Goal: Transaction & Acquisition: Purchase product/service

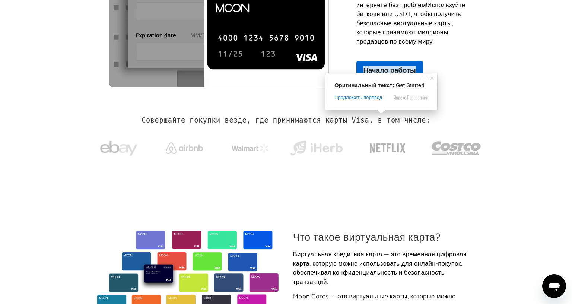
scroll to position [37, 0]
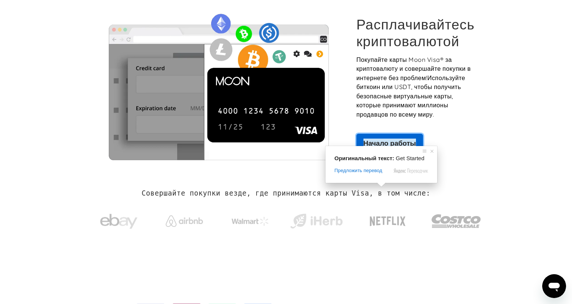
click at [388, 136] on link "Начало работы" at bounding box center [390, 143] width 67 height 19
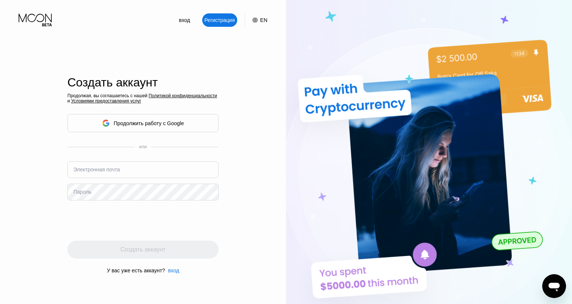
click at [161, 112] on div "Продолжая, вы соглашаетесь с нашей Политикой конфиденциальности и Условиями пре…" at bounding box center [142, 183] width 151 height 180
click at [161, 120] on ya-tr-span "Продолжить работу с Google" at bounding box center [149, 123] width 70 height 6
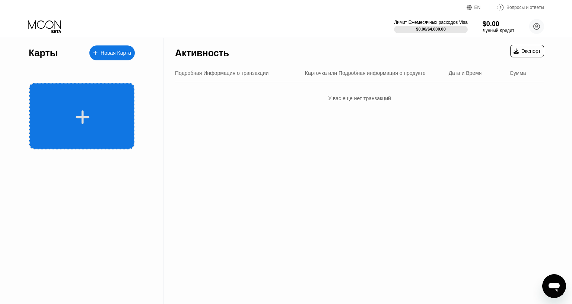
click at [116, 112] on div at bounding box center [83, 117] width 92 height 17
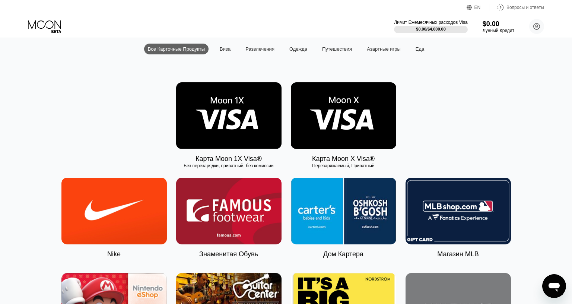
scroll to position [37, 0]
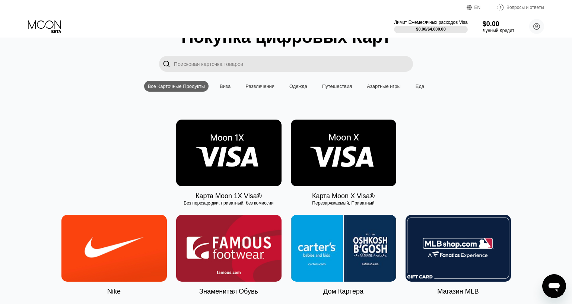
click at [223, 89] on ya-tr-span "Виза" at bounding box center [225, 86] width 11 height 6
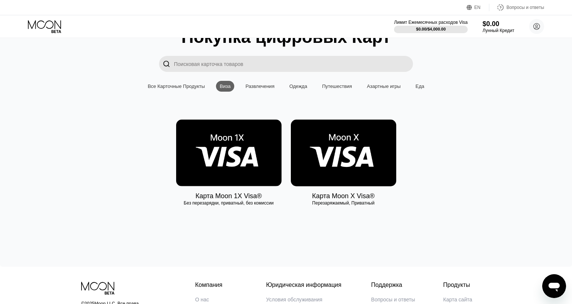
scroll to position [18, 0]
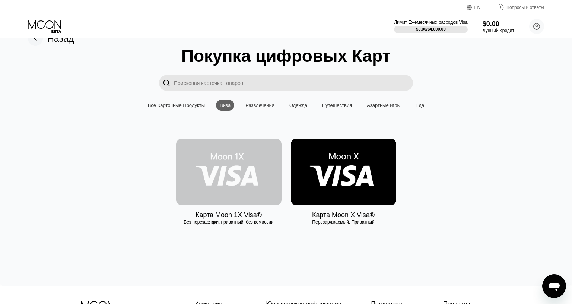
click at [211, 156] on img at bounding box center [228, 172] width 105 height 67
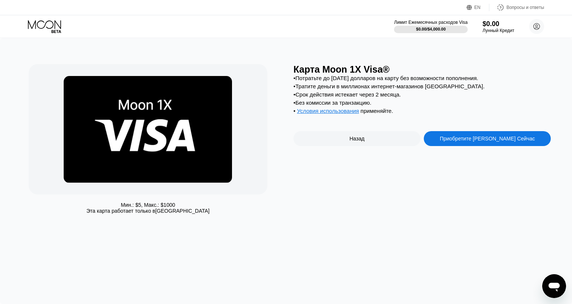
click at [271, 140] on div "Мин.: $ 5 , Макс.: $ 1000 Эта карта работает только в Соединённых Штатах" at bounding box center [157, 141] width 257 height 154
click at [475, 146] on div "Приобретите [PERSON_NAME] Сейчас" at bounding box center [487, 138] width 127 height 15
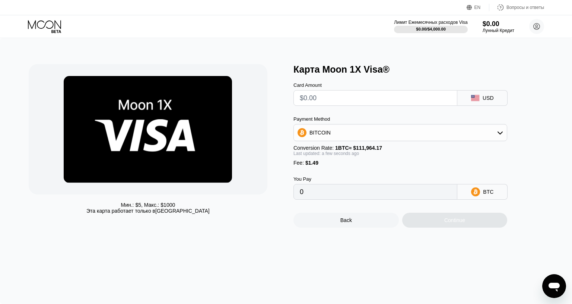
click at [399, 134] on div "BITCOIN" at bounding box center [400, 132] width 213 height 15
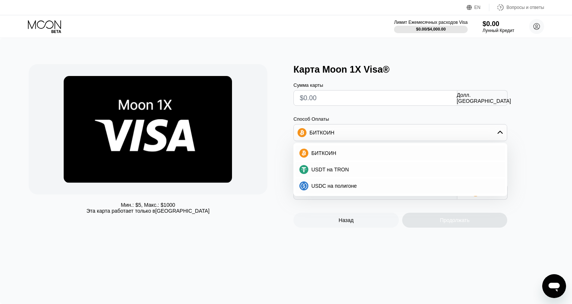
click at [290, 151] on div "Мин.: $ 5 , Макс.: $ 1000 Эта карта работает только в Соединённых Штатах Карта …" at bounding box center [286, 146] width 515 height 164
click at [275, 167] on div "Мин.: $ 5 , Макс.: $ 1000 Эта карта работает только в Соединённых Штатах" at bounding box center [157, 146] width 257 height 164
click at [336, 156] on div "БИТКОИН" at bounding box center [405, 153] width 193 height 6
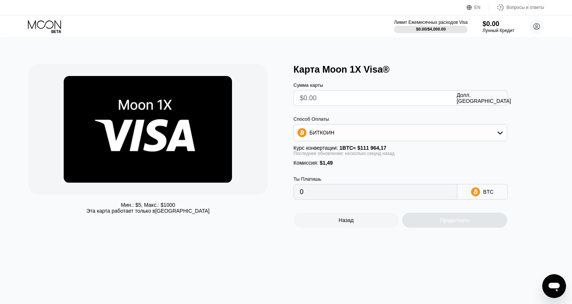
click at [335, 100] on input "text" at bounding box center [375, 98] width 151 height 15
type input "$8"
type input "0.00008476"
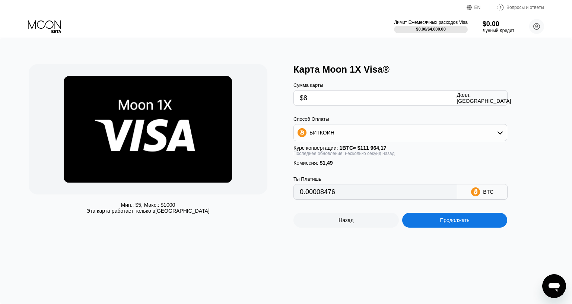
type input "$89"
type input "0.00080821"
type input "$89"
drag, startPoint x: 333, startPoint y: 201, endPoint x: 297, endPoint y: 197, distance: 36.4
click at [300, 197] on input "0.00080821" at bounding box center [375, 191] width 151 height 15
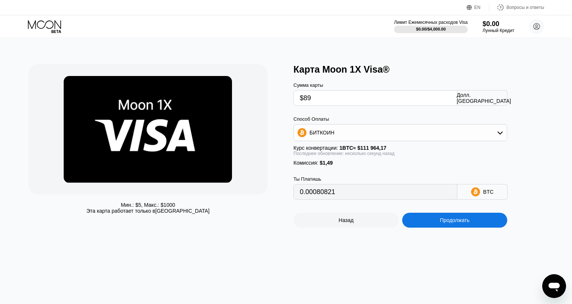
click at [476, 94] on div "Долл. США" at bounding box center [483, 98] width 50 height 16
click at [475, 99] on ya-tr-span "Долл. США" at bounding box center [484, 98] width 54 height 12
click at [477, 103] on ya-tr-span "Долл. США" at bounding box center [484, 98] width 54 height 12
click at [487, 100] on ya-tr-span "Долл. США" at bounding box center [484, 98] width 54 height 12
click at [454, 100] on icon at bounding box center [454, 98] width 0 height 6
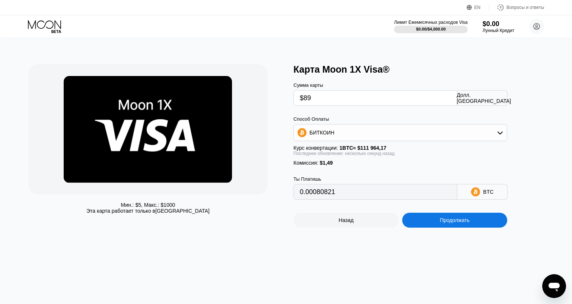
drag, startPoint x: 407, startPoint y: 101, endPoint x: 291, endPoint y: 101, distance: 115.1
click at [294, 101] on div "$89" at bounding box center [376, 98] width 164 height 16
type input "0"
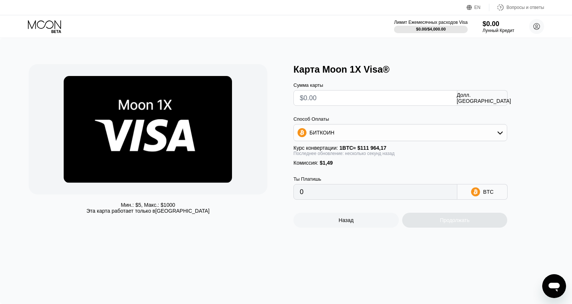
click at [481, 100] on ya-tr-span "Долл. США" at bounding box center [484, 98] width 54 height 12
click at [504, 131] on div "БИТКОИН" at bounding box center [400, 132] width 213 height 15
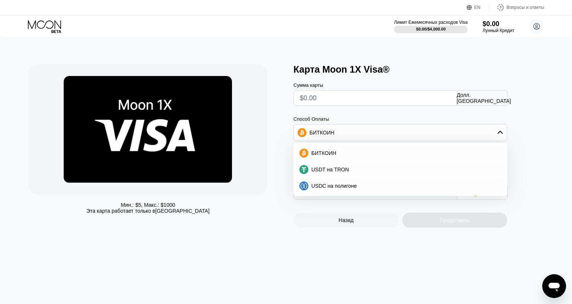
click at [524, 136] on div "Сумма карты Долл. США Способ Оплаты БИТКОИН БИТКОИН USDT на TRON USDC на полиго…" at bounding box center [413, 137] width 238 height 125
click at [526, 113] on div "Сумма карты Долл. США Способ Оплаты БИТКОИН БИТКОИН USDT на TRON USDC на полиго…" at bounding box center [413, 137] width 238 height 125
click at [462, 73] on div "Карта Moon 1X Visa®" at bounding box center [422, 69] width 257 height 11
click at [398, 126] on div "Способ Оплаты БИТКОИН БИТКОИН USDT на TRON USDC на полигоне" at bounding box center [401, 128] width 214 height 25
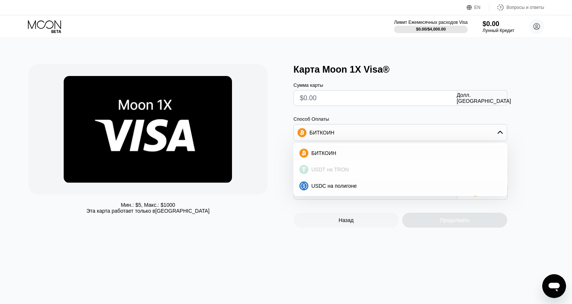
click at [379, 176] on div "USDT на TRON" at bounding box center [400, 169] width 209 height 15
type input "0.00"
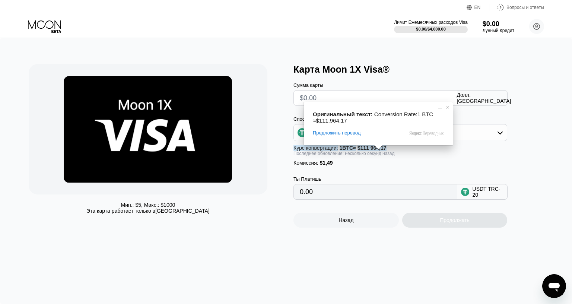
click at [370, 176] on div "Ты Платишь 0.00 USDT TRC-20" at bounding box center [413, 183] width 238 height 34
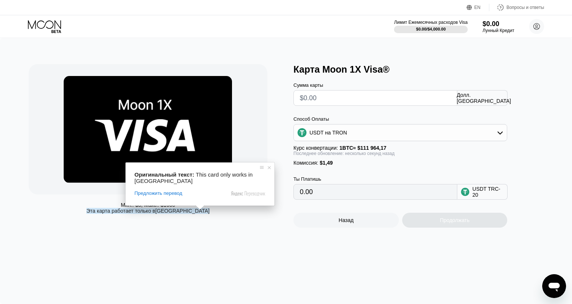
click at [216, 224] on div "Мин.: $ 5 , Макс.: $ 1000 Эта карта работает только в Соединённых Штатах" at bounding box center [157, 146] width 257 height 164
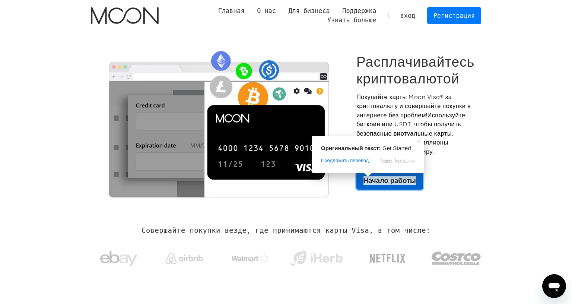
click at [368, 179] on ya-tr-span "Начало работы" at bounding box center [390, 180] width 53 height 9
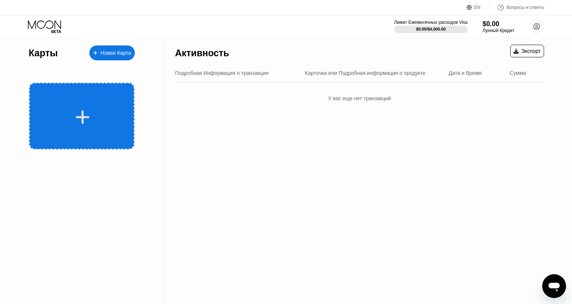
click at [63, 127] on div at bounding box center [81, 116] width 105 height 67
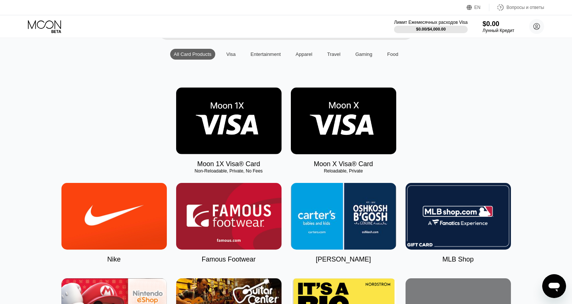
scroll to position [112, 0]
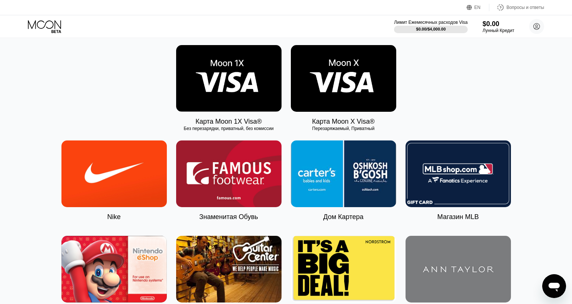
click at [235, 78] on img at bounding box center [228, 78] width 105 height 67
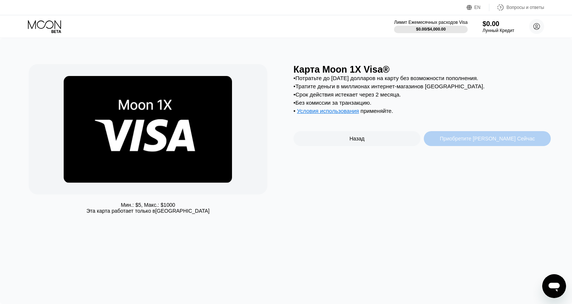
click at [444, 142] on div "Приобретите Карту Прямо Сейчас" at bounding box center [487, 138] width 127 height 15
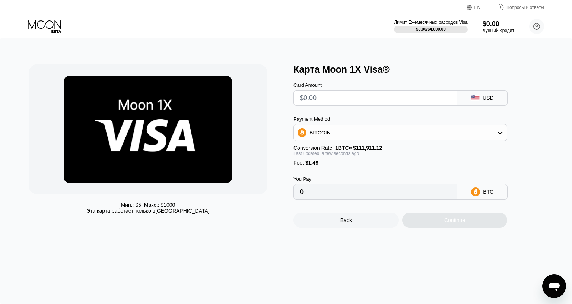
click at [478, 101] on div "USD" at bounding box center [483, 98] width 50 height 16
click at [487, 97] on div "USD" at bounding box center [488, 98] width 11 height 6
click at [487, 97] on ya-tr-span "Долл. США" at bounding box center [484, 98] width 54 height 12
click at [412, 95] on input "text" at bounding box center [375, 98] width 151 height 15
type input "$95"
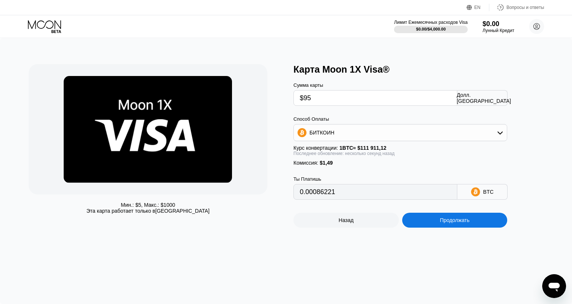
type input "0.00086221"
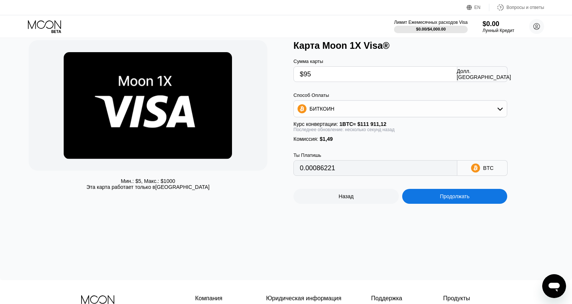
scroll to position [37, 0]
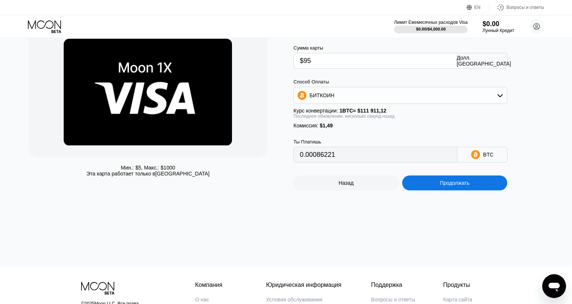
type input "$95"
click at [437, 190] on div "Продолжать" at bounding box center [454, 182] width 105 height 15
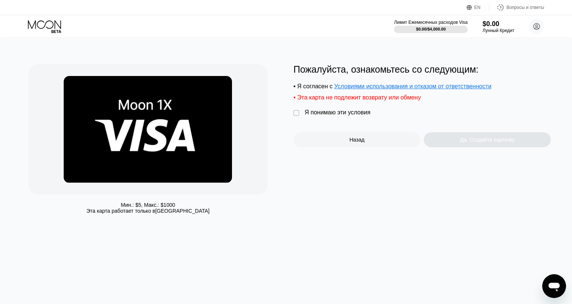
click at [300, 117] on div " Я понимаю эти условия" at bounding box center [334, 113] width 81 height 8
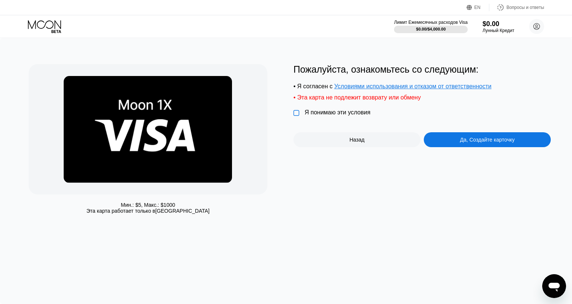
click at [296, 116] on ya-tr-span "" at bounding box center [297, 113] width 6 height 7
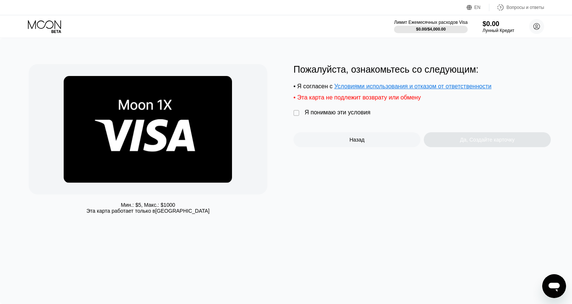
click at [297, 117] on div "" at bounding box center [297, 113] width 7 height 7
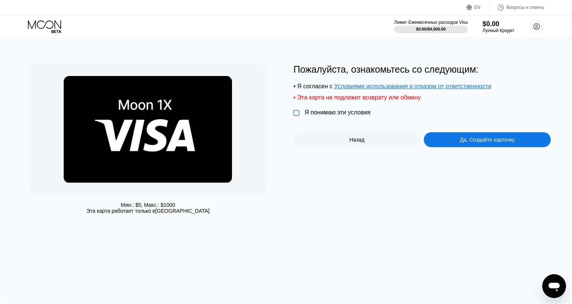
click at [474, 143] on ya-tr-span "Да, Создайте карточку" at bounding box center [487, 140] width 55 height 6
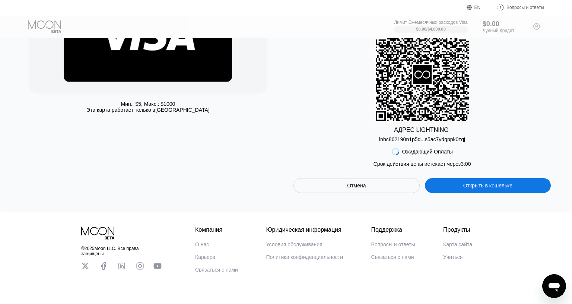
scroll to position [172, 0]
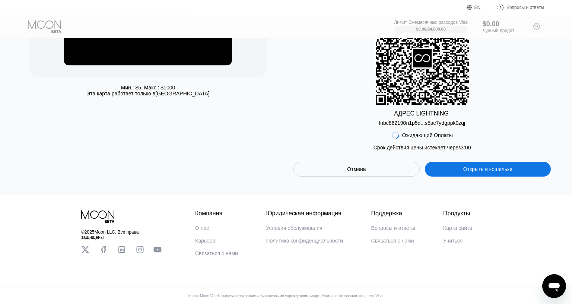
click at [206, 250] on ya-tr-span "Связаться с нами" at bounding box center [216, 253] width 43 height 6
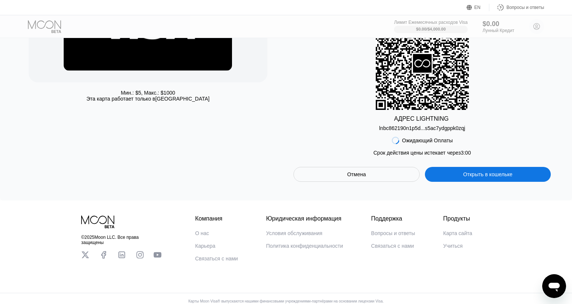
scroll to position [0, 0]
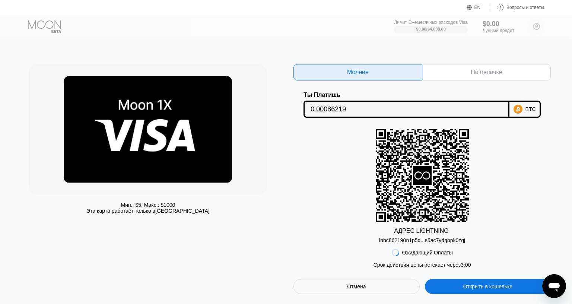
click at [512, 9] on ya-tr-span "Вопросы и ответы" at bounding box center [526, 7] width 38 height 5
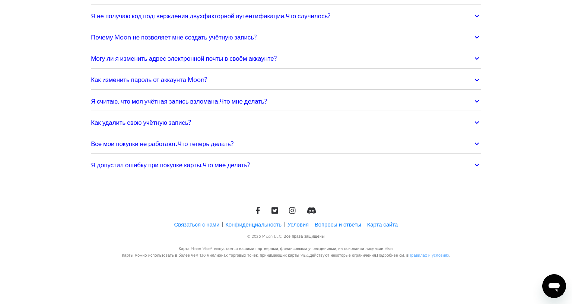
scroll to position [1662, 0]
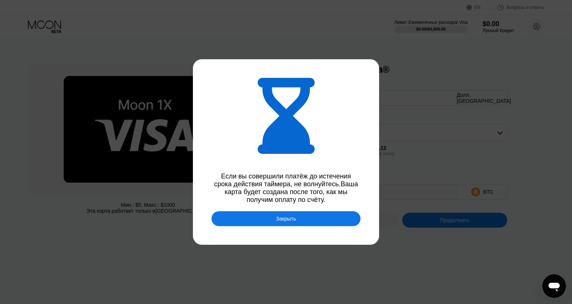
click at [306, 211] on div "Закрыть" at bounding box center [286, 218] width 149 height 15
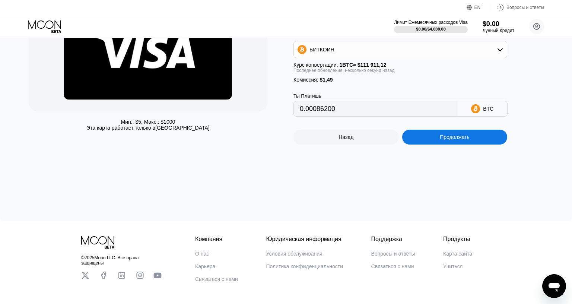
scroll to position [112, 0]
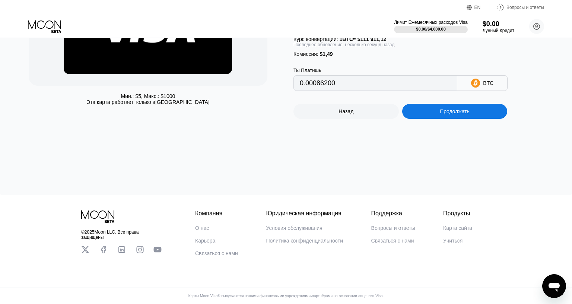
click at [307, 139] on div "Мин.: $ 5 , Макс.: $ 1000 Эта карта работает только в [GEOGRAPHIC_DATA] Карта M…" at bounding box center [286, 62] width 572 height 266
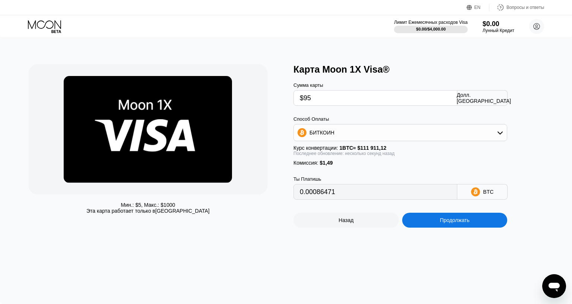
type input "0.00086338"
type input "0.00086341"
type input "0.00086507"
type input "0.00086859"
type input "0.00086852"
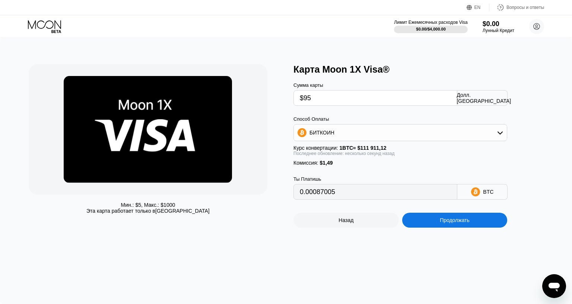
type input "0.00087074"
type input "0.00086952"
type input "0.00087118"
type input "0.00087053"
type input "0.00087162"
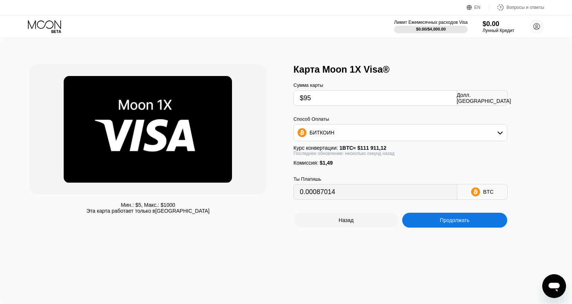
type input "0.00086914"
type input "0.00086904"
type input "0.00086783"
type input "0.00086825"
type input "0.00086821"
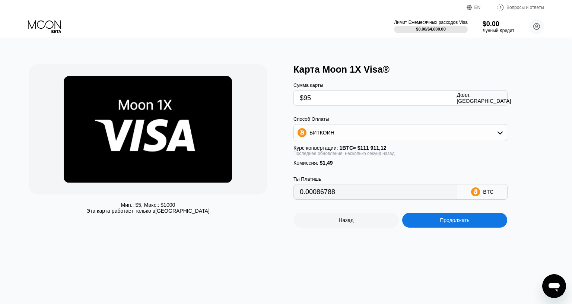
type input "0.00086882"
type input "0.00086847"
type input "0.00086884"
type input "0.00086766"
type input "0.00086672"
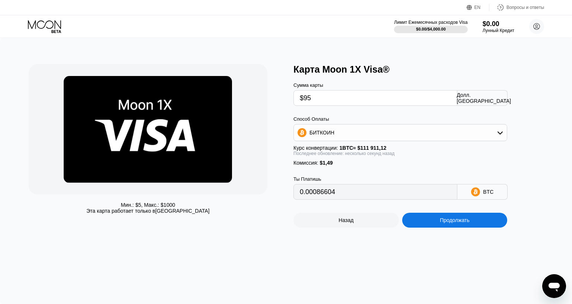
type input "0.00086533"
type input "0.00086587"
type input "0.00086816"
type input "0.00086758"
type input "0.00086908"
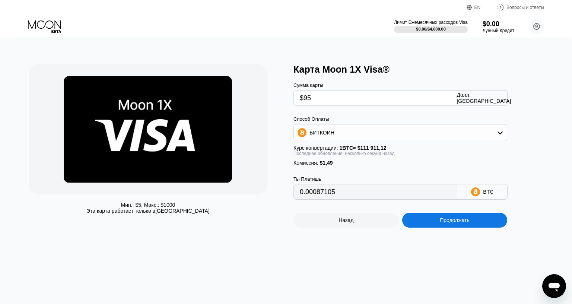
type input "0.00087156"
type input "0.00087074"
type input "0.00086802"
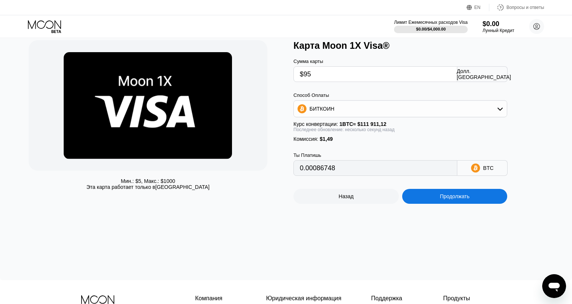
scroll to position [37, 0]
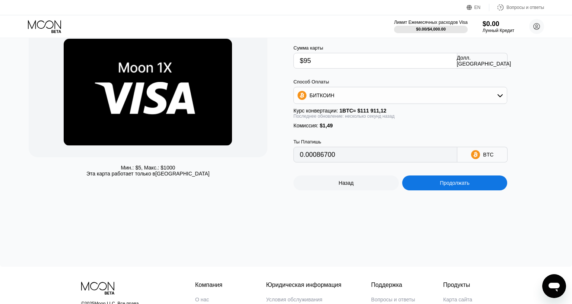
type input "0.00086638"
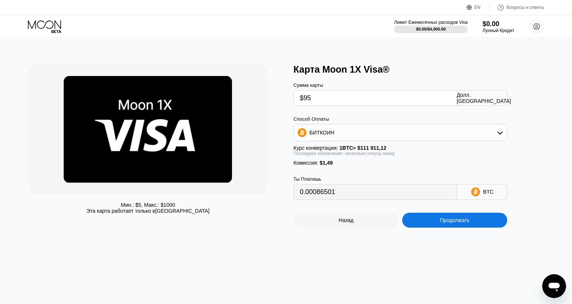
type input "0.00086427"
type input "0.00086378"
type input "0.00086456"
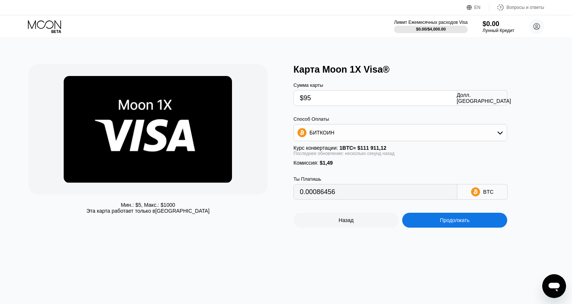
scroll to position [37, 0]
type input "0.00086350"
type input "0.00086455"
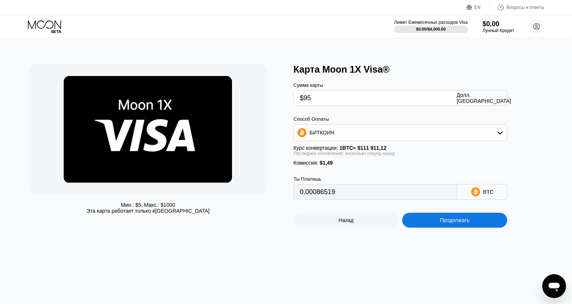
type input "0.00086467"
type input "0.00086534"
